Goal: Navigation & Orientation: Find specific page/section

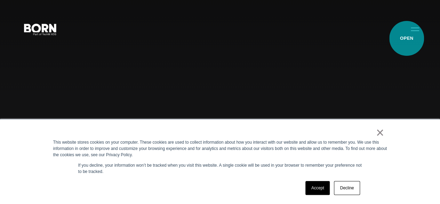
click at [407, 36] on button "Primary Menu" at bounding box center [415, 29] width 17 height 15
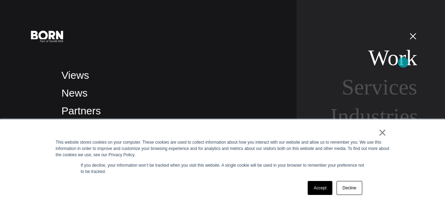
click at [404, 62] on link "Work" at bounding box center [393, 57] width 49 height 25
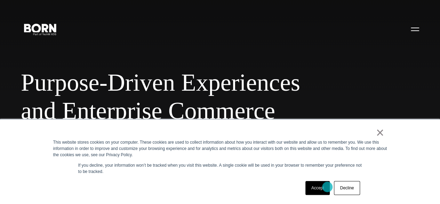
click at [327, 187] on link "Accept" at bounding box center [318, 188] width 25 height 14
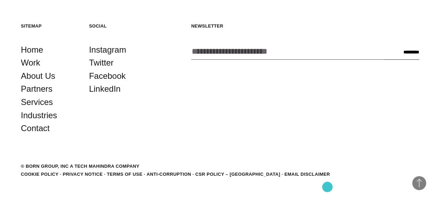
scroll to position [1588, 0]
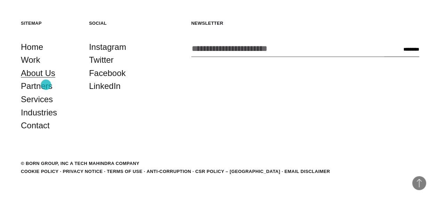
click at [46, 80] on link "About Us" at bounding box center [38, 72] width 34 height 13
